Goal: Task Accomplishment & Management: Use online tool/utility

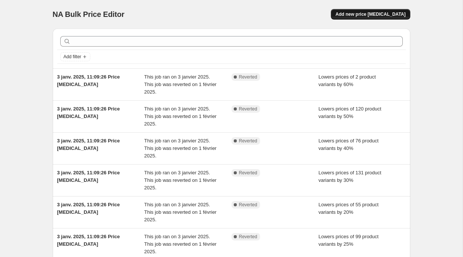
click at [370, 11] on span "Add new price [MEDICAL_DATA]" at bounding box center [370, 14] width 70 height 6
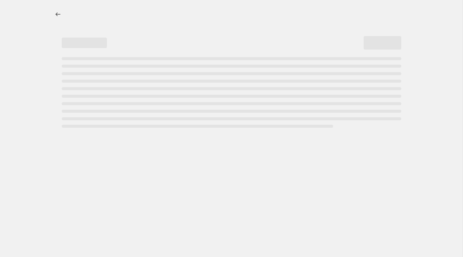
select select "percentage"
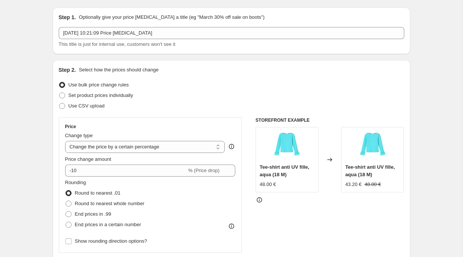
scroll to position [23, 0]
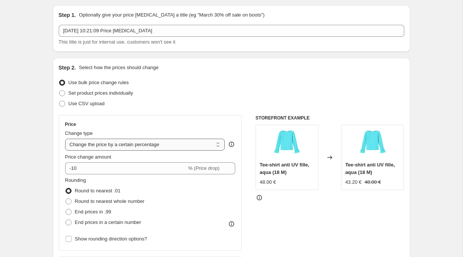
click at [179, 145] on select "Change the price to a certain amount Change the price by a certain amount Chang…" at bounding box center [145, 145] width 160 height 12
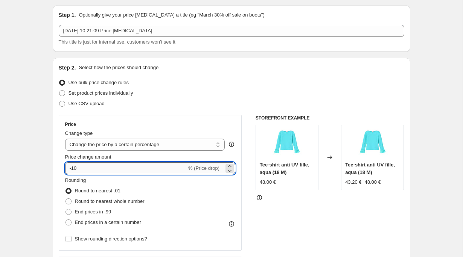
click at [117, 171] on input "-10" at bounding box center [126, 169] width 122 height 12
type input "-1"
type input "-20"
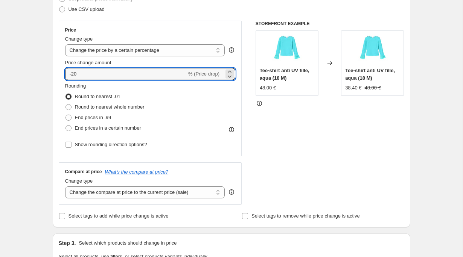
click at [296, 123] on div "STOREFRONT EXAMPLE Tee-shirt anti UV fille, aqua (18 M) 48.00 € Changed to Tee-…" at bounding box center [330, 113] width 149 height 184
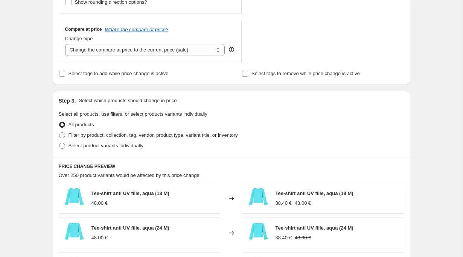
scroll to position [261, 0]
click at [160, 136] on span "Filter by product, collection, tag, vendor, product type, variant title, or inv…" at bounding box center [153, 135] width 169 height 6
click at [59, 133] on input "Filter by product, collection, tag, vendor, product type, variant title, or inv…" at bounding box center [59, 132] width 0 height 0
radio input "true"
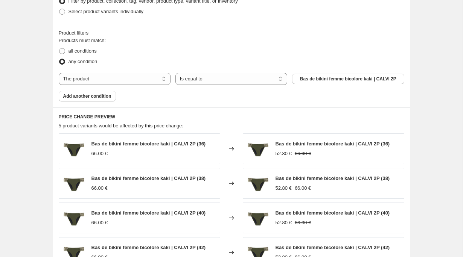
scroll to position [403, 0]
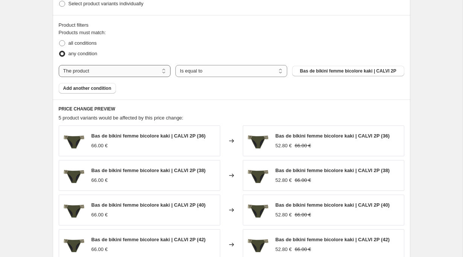
click at [123, 72] on select "The product The product's collection The product's tag The product's vendor The…" at bounding box center [115, 71] width 112 height 12
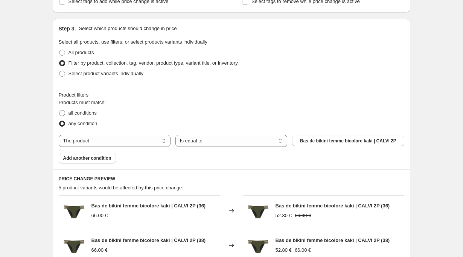
scroll to position [326, 0]
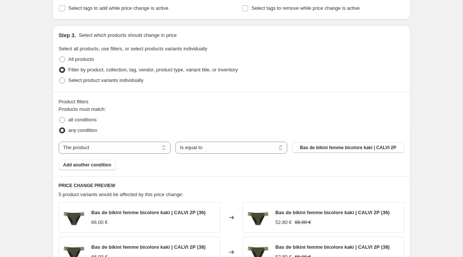
click at [201, 107] on fieldset "Products must match: all conditions any condition" at bounding box center [232, 121] width 346 height 30
click at [152, 148] on select "The product The product's collection The product's tag The product's vendor The…" at bounding box center [115, 148] width 112 height 12
select select "collection"
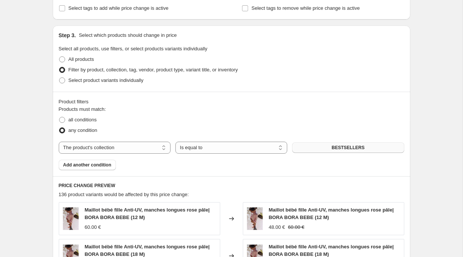
click at [317, 151] on button "BESTSELLERS" at bounding box center [348, 148] width 112 height 11
click at [338, 149] on span "BESTSELLERS" at bounding box center [348, 148] width 33 height 6
click at [441, 109] on div "Create new price change job. This page is ready Create new price change job Dra…" at bounding box center [231, 98] width 463 height 849
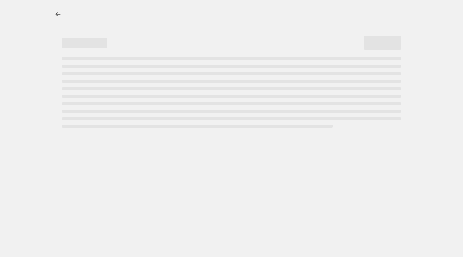
select select "percentage"
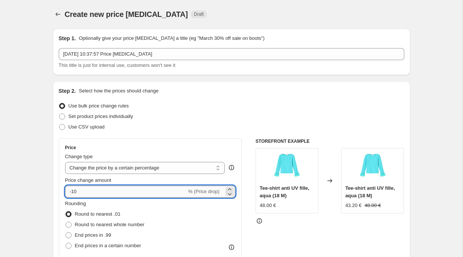
click at [110, 191] on input "-10" at bounding box center [126, 192] width 122 height 12
type input "-1"
click at [70, 191] on input "20" at bounding box center [121, 192] width 113 height 12
type input "-20"
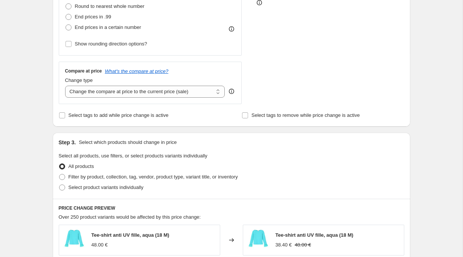
scroll to position [241, 0]
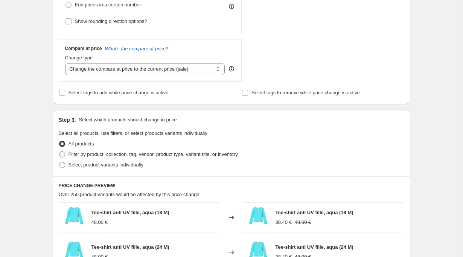
click at [110, 155] on span "Filter by product, collection, tag, vendor, product type, variant title, or inv…" at bounding box center [153, 155] width 169 height 6
click at [59, 152] on input "Filter by product, collection, tag, vendor, product type, variant title, or inv…" at bounding box center [59, 152] width 0 height 0
radio input "true"
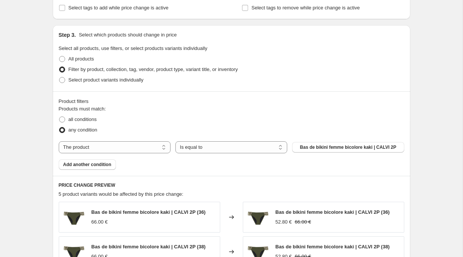
scroll to position [335, 0]
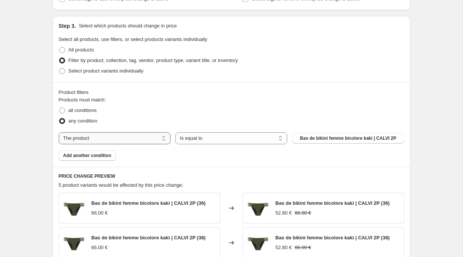
click at [148, 138] on select "The product The product's collection The product's tag The product's vendor The…" at bounding box center [115, 139] width 112 height 12
select select "collection"
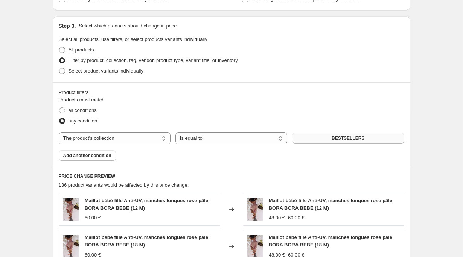
click at [345, 137] on span "BESTSELLERS" at bounding box center [348, 139] width 33 height 6
click at [139, 135] on select "The product The product's collection The product's tag The product's vendor The…" at bounding box center [115, 139] width 112 height 12
click at [354, 136] on span "BESTSELLERS" at bounding box center [348, 139] width 33 height 6
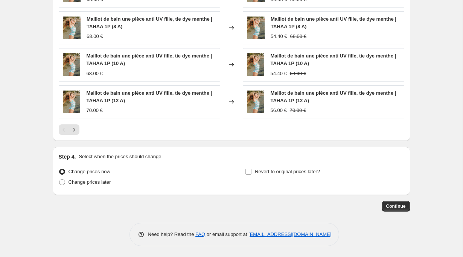
scroll to position [591, 0]
click at [83, 183] on span "Change prices later" at bounding box center [90, 183] width 43 height 6
click at [59, 180] on input "Change prices later" at bounding box center [59, 180] width 0 height 0
radio input "true"
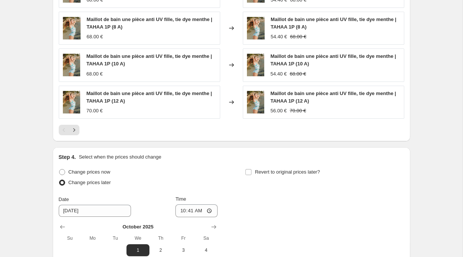
scroll to position [617, 0]
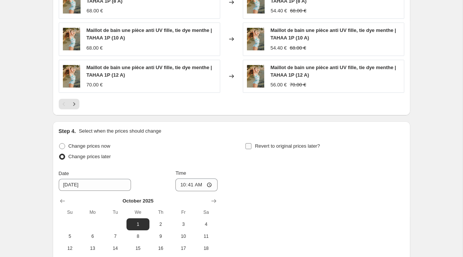
click at [257, 146] on span "Revert to original prices later?" at bounding box center [287, 146] width 65 height 6
click at [251, 146] on input "Revert to original prices later?" at bounding box center [248, 146] width 6 height 6
checkbox input "true"
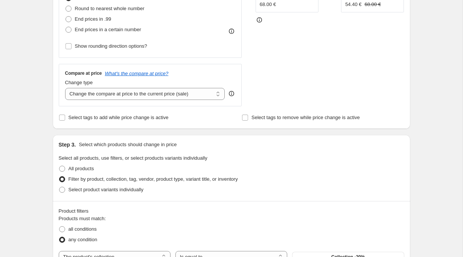
scroll to position [0, 0]
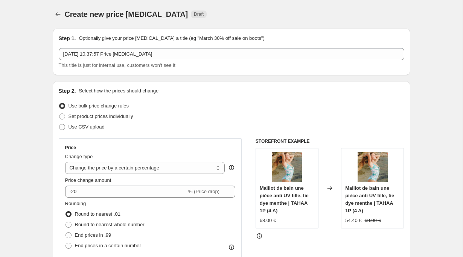
click at [54, 19] on div "Create new price change job. This page is ready Create new price change job Dra…" at bounding box center [232, 14] width 358 height 29
click at [56, 14] on icon "Price change jobs" at bounding box center [58, 15] width 8 height 8
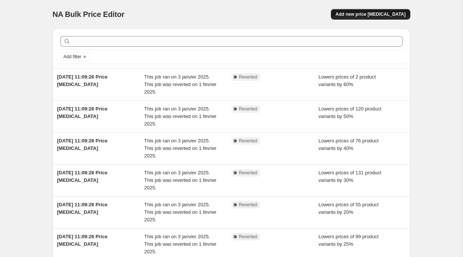
click at [369, 18] on button "Add new price change job" at bounding box center [370, 14] width 79 height 11
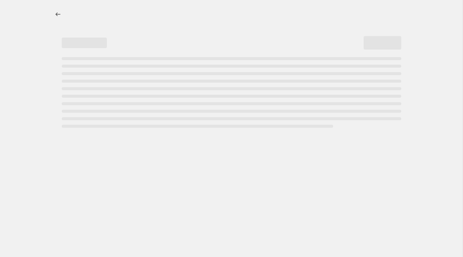
select select "percentage"
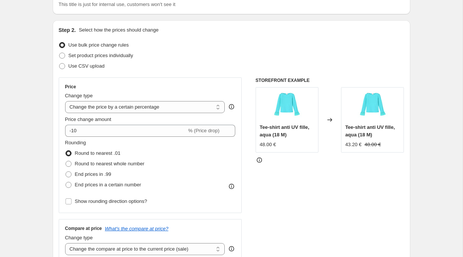
scroll to position [67, 0]
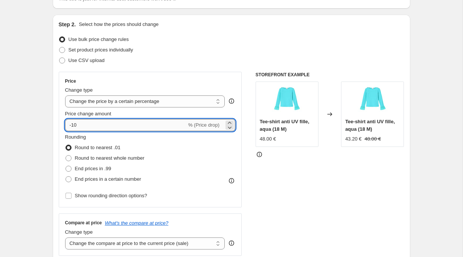
click at [131, 126] on input "-10" at bounding box center [126, 125] width 122 height 12
type input "-1"
type input "-20"
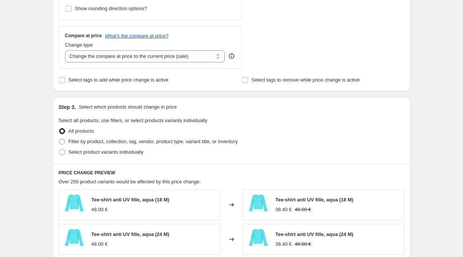
scroll to position [258, 0]
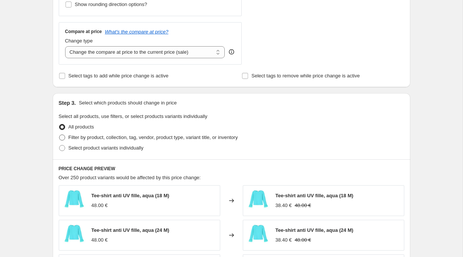
click at [73, 138] on span "Filter by product, collection, tag, vendor, product type, variant title, or inv…" at bounding box center [153, 138] width 169 height 6
click at [59, 135] on input "Filter by product, collection, tag, vendor, product type, variant title, or inv…" at bounding box center [59, 135] width 0 height 0
radio input "true"
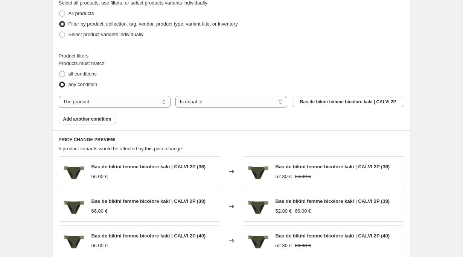
scroll to position [375, 0]
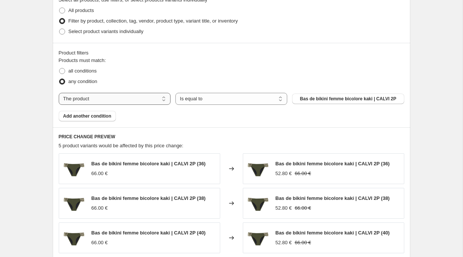
click at [90, 101] on select "The product The product's collection The product's tag The product's vendor The…" at bounding box center [115, 99] width 112 height 12
select select "collection"
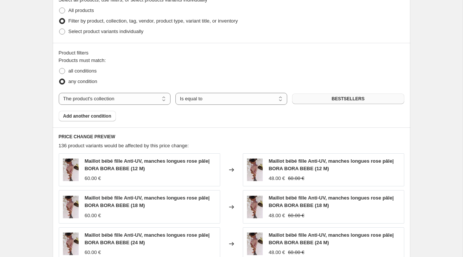
click at [306, 102] on button "BESTSELLERS" at bounding box center [348, 99] width 112 height 11
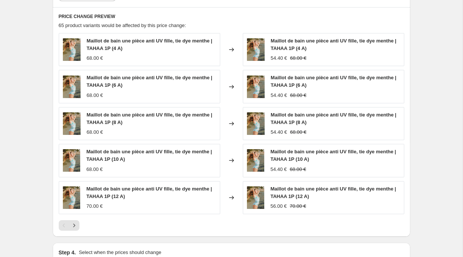
scroll to position [500, 0]
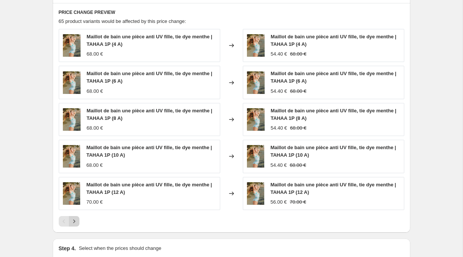
click at [75, 221] on icon "Next" at bounding box center [74, 222] width 8 height 8
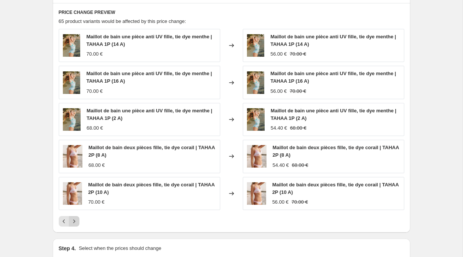
click at [73, 223] on icon "Next" at bounding box center [74, 222] width 8 height 8
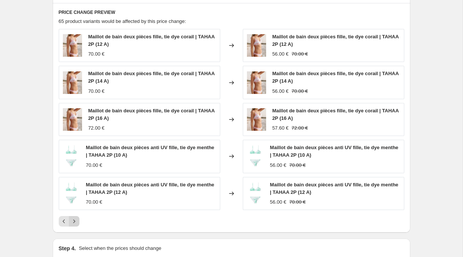
click at [74, 222] on icon "Next" at bounding box center [74, 222] width 8 height 8
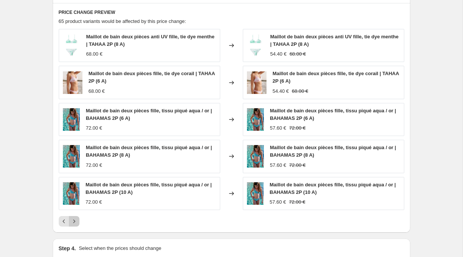
click at [74, 222] on icon "Next" at bounding box center [74, 222] width 8 height 8
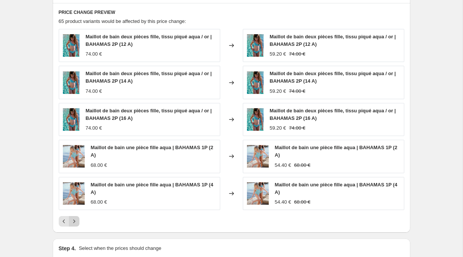
click at [74, 221] on icon "Next" at bounding box center [74, 221] width 2 height 3
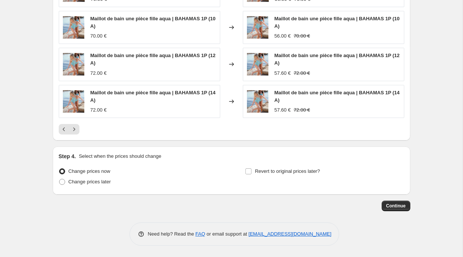
scroll to position [591, 0]
click at [82, 183] on span "Change prices later" at bounding box center [90, 183] width 43 height 6
click at [59, 180] on input "Change prices later" at bounding box center [59, 180] width 0 height 0
radio input "true"
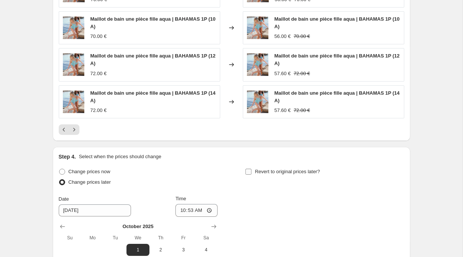
click at [274, 171] on span "Revert to original prices later?" at bounding box center [287, 172] width 65 height 6
click at [251, 171] on input "Revert to original prices later?" at bounding box center [248, 172] width 6 height 6
checkbox input "true"
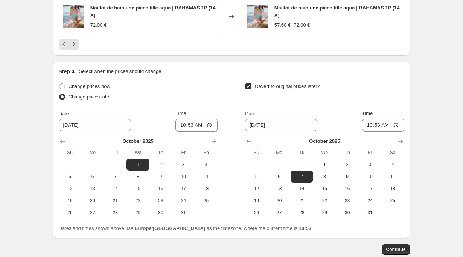
scroll to position [689, 0]
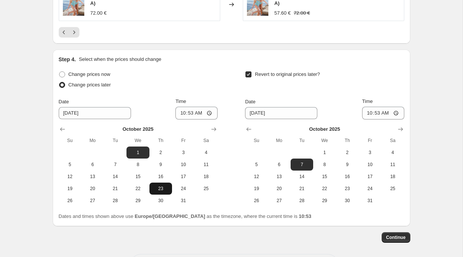
click at [163, 184] on button "23" at bounding box center [160, 189] width 23 height 12
type input "10/23/2025"
click at [402, 127] on icon "Show next month, November 2025" at bounding box center [401, 130] width 8 height 8
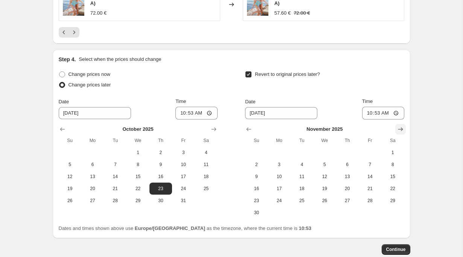
click at [402, 127] on icon "Show next month, December 2025" at bounding box center [401, 130] width 8 height 8
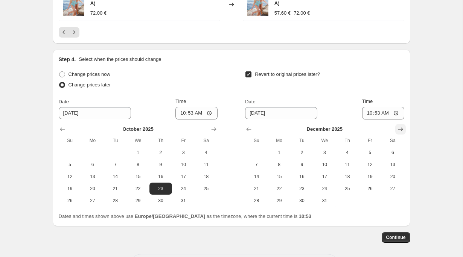
click at [402, 127] on icon "Show next month, January 2026" at bounding box center [401, 130] width 8 height 8
click at [366, 181] on button "16" at bounding box center [370, 177] width 23 height 12
type input "1/16/2026"
click at [391, 238] on span "Continue" at bounding box center [396, 238] width 20 height 6
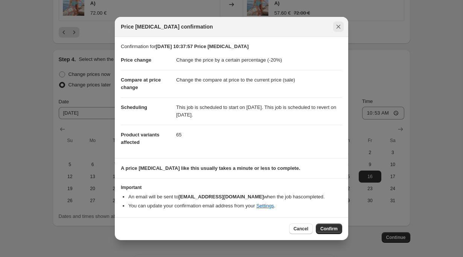
click at [337, 27] on icon "Close" at bounding box center [339, 27] width 8 height 8
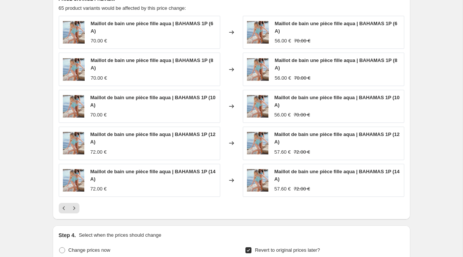
scroll to position [0, 0]
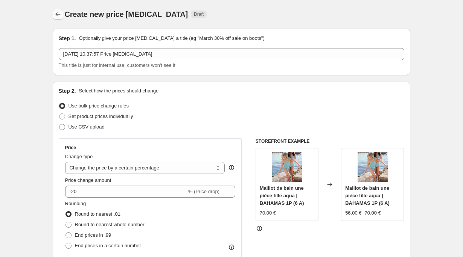
click at [60, 15] on icon "Price change jobs" at bounding box center [58, 15] width 8 height 8
